Goal: Task Accomplishment & Management: Manage account settings

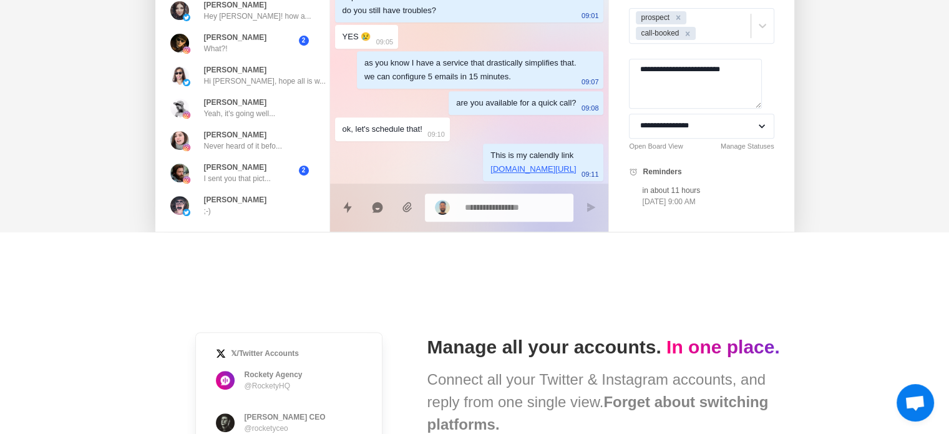
scroll to position [552, 0]
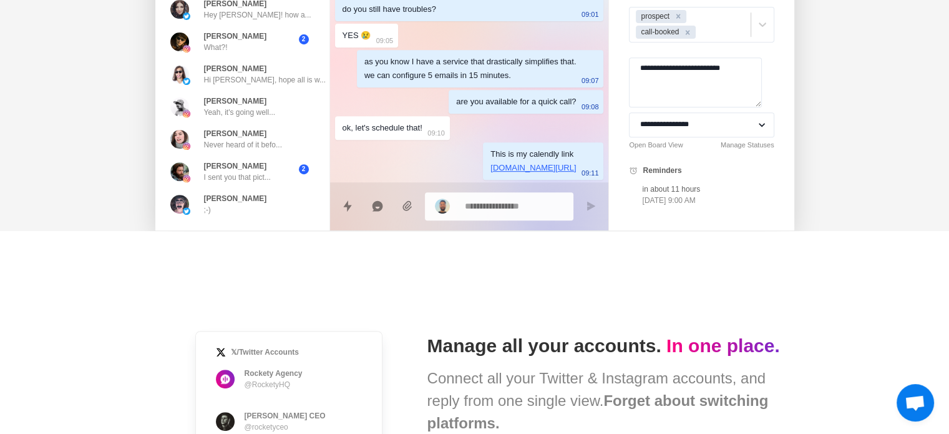
click at [377, 158] on div "Aug 13 I remember that last time you were struggling with your email drip. do y…" at bounding box center [469, 61] width 279 height 340
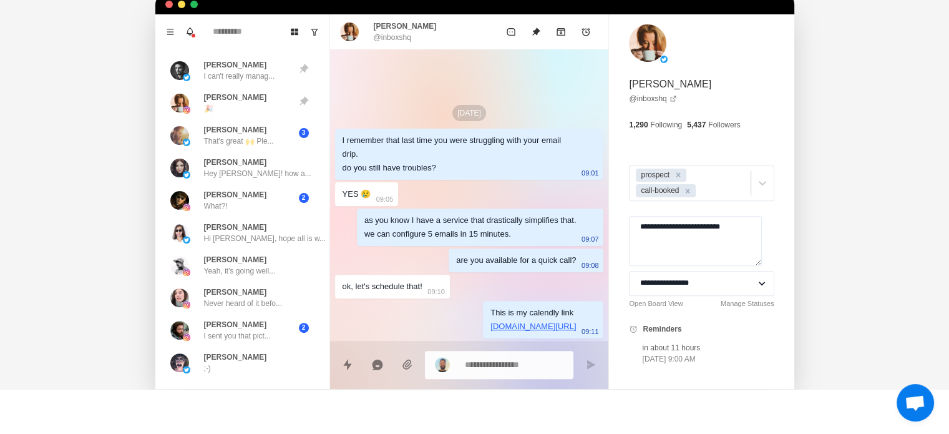
scroll to position [394, 0]
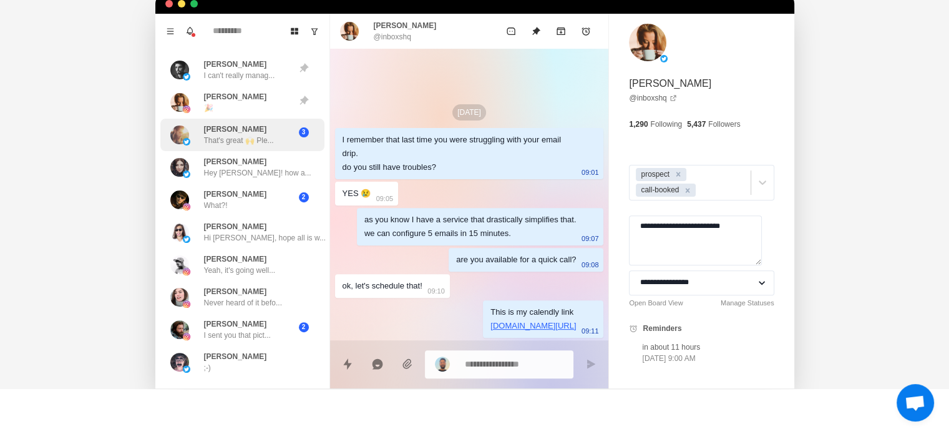
click at [289, 134] on div "3" at bounding box center [303, 132] width 31 height 10
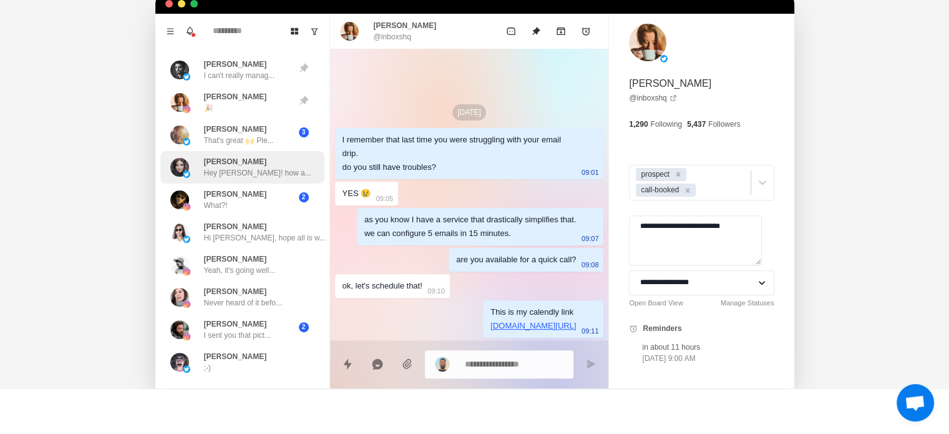
click at [253, 170] on p "Hey Hannah! how a..." at bounding box center [257, 172] width 107 height 11
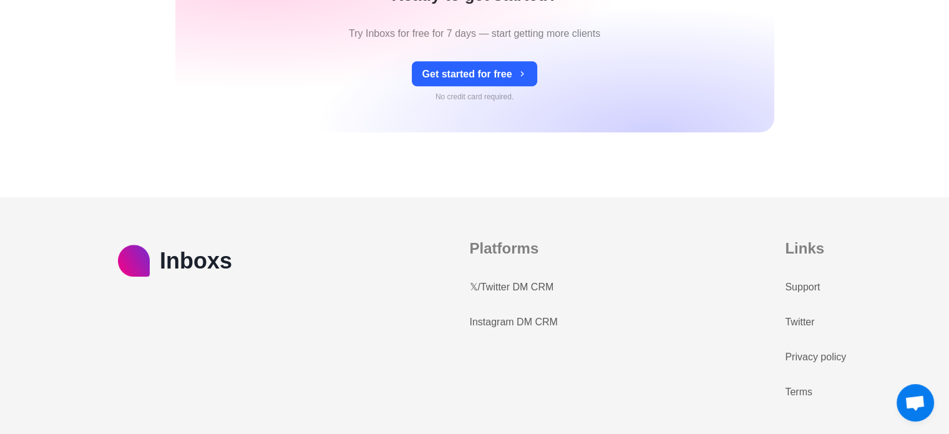
scroll to position [77, 0]
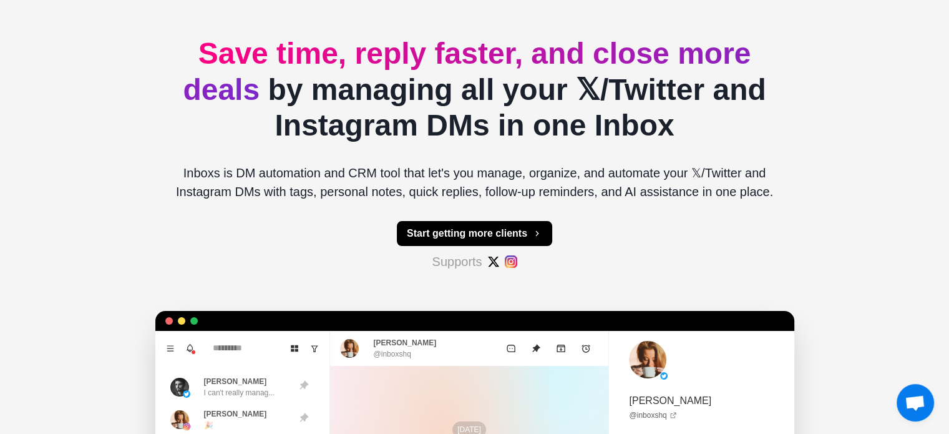
type textarea "*"
click at [798, 95] on div "Inboxs Pricing Get started Save time, reply faster, and close more deals by man…" at bounding box center [474, 314] width 949 height 783
click at [494, 91] on h2 "Save time, reply faster, and close more deals by managing all your 𝕏/Twitter an…" at bounding box center [474, 90] width 619 height 108
click at [442, 97] on h2 "Save time, reply faster, and close more deals by managing all your 𝕏/Twitter an…" at bounding box center [474, 90] width 619 height 108
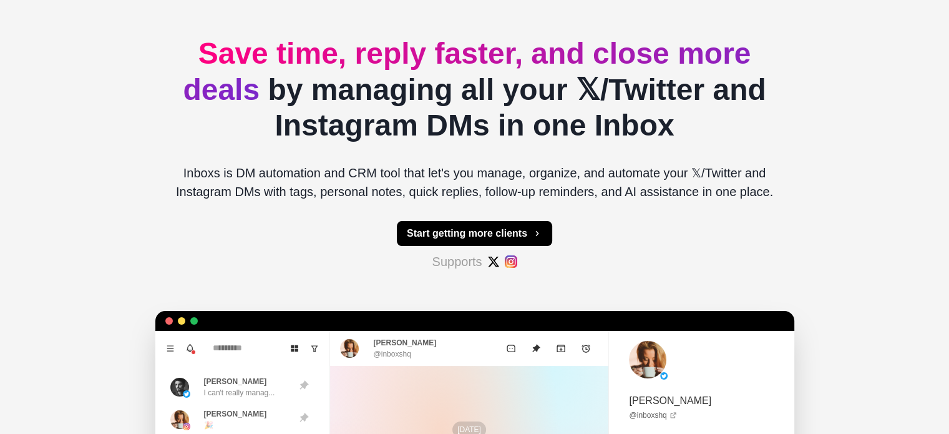
click at [711, 248] on div "Save time, reply faster, and close more deals by managing all your 𝕏/Twitter an…" at bounding box center [474, 339] width 619 height 733
type textarea "*"
click at [760, 146] on div "Save time, reply faster, and close more deals by managing all your 𝕏/Twitter an…" at bounding box center [474, 339] width 619 height 733
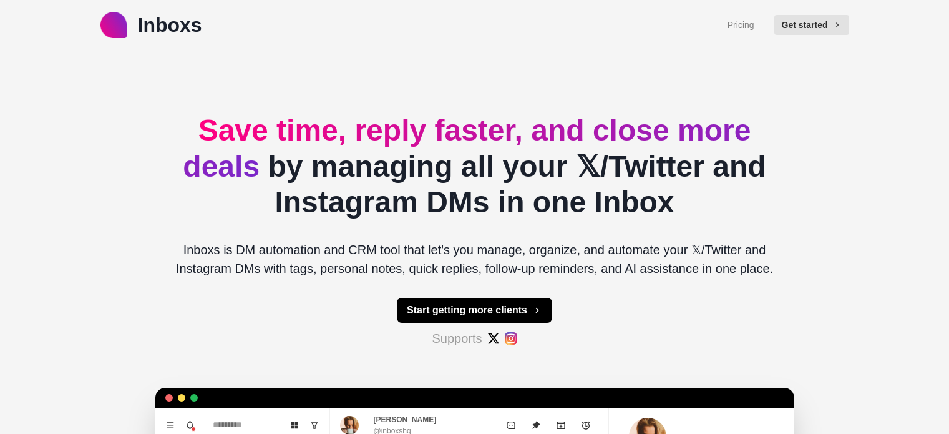
scroll to position [77, 0]
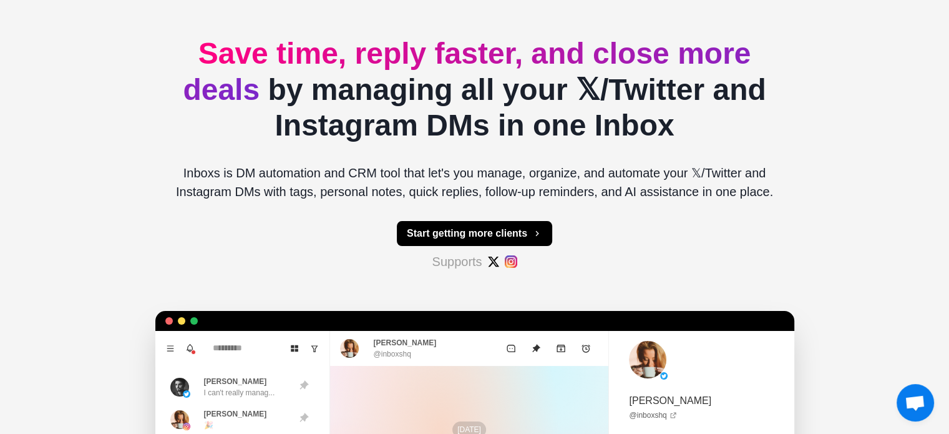
click at [386, 137] on h2 "Save time, reply faster, and close more deals by managing all your 𝕏/Twitter an…" at bounding box center [474, 90] width 619 height 108
click at [513, 191] on p "Inboxs is DM automation and CRM tool that let's you manage, organize, and autom…" at bounding box center [474, 182] width 619 height 37
type textarea "*"
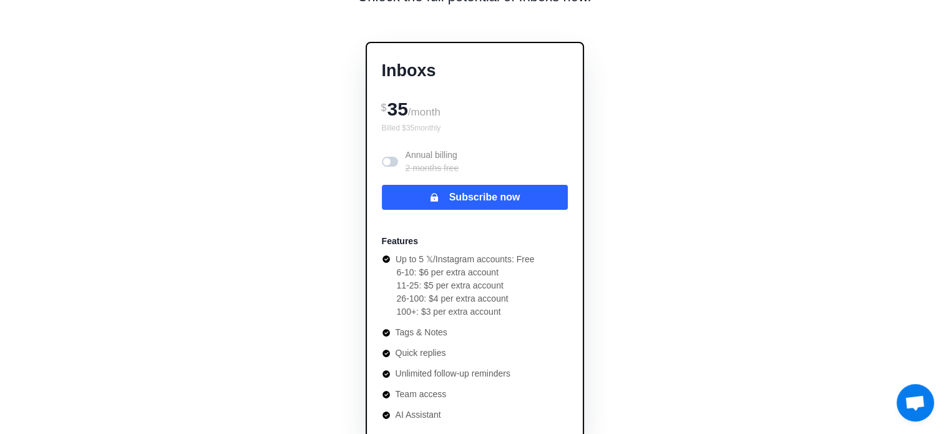
scroll to position [107, 0]
click at [392, 160] on span at bounding box center [390, 161] width 16 height 10
click at [385, 159] on span at bounding box center [390, 161] width 16 height 10
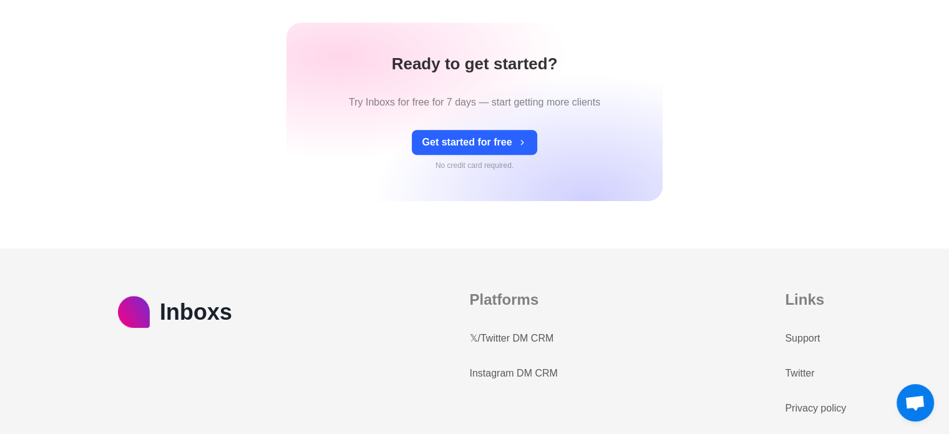
scroll to position [609, 0]
